Goal: Task Accomplishment & Management: Complete application form

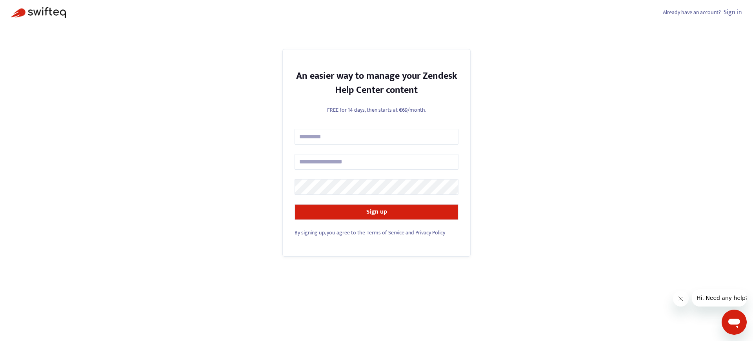
click at [329, 233] on span "By signing up, you agree to the" at bounding box center [330, 232] width 71 height 9
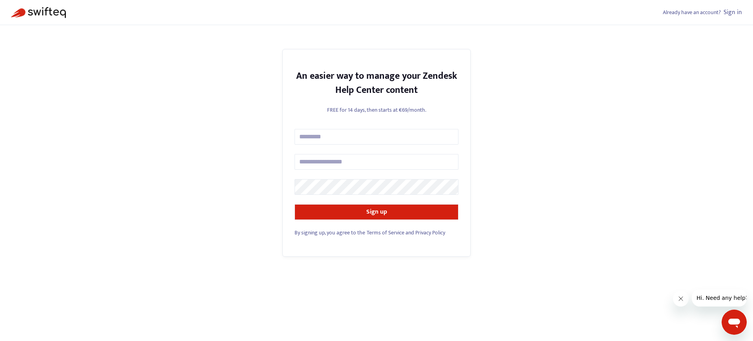
click at [329, 233] on span "By signing up, you agree to the" at bounding box center [330, 232] width 71 height 9
click at [733, 12] on link "Sign in" at bounding box center [733, 12] width 18 height 11
